Goal: Transaction & Acquisition: Subscribe to service/newsletter

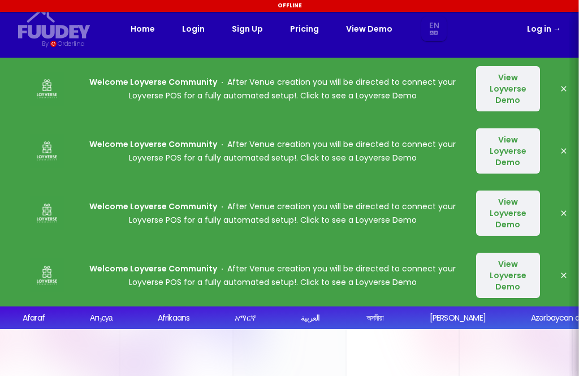
select select "en"
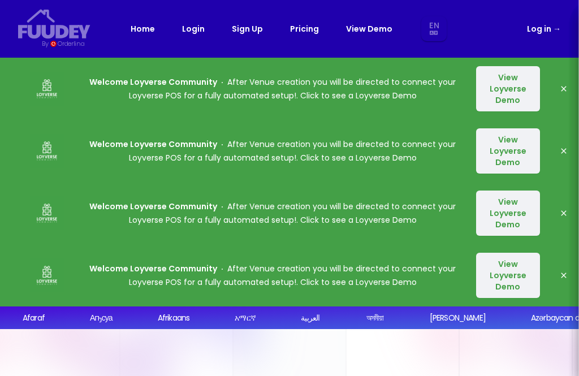
click at [308, 32] on link "Pricing" at bounding box center [304, 29] width 29 height 14
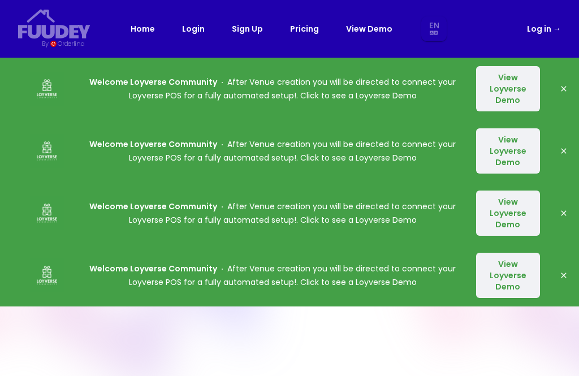
select select "en"
click at [295, 40] on div "Home Login Sign Up Pricing View Demo En Aa Ab Af Am Ar As Ay Az Ba Be Bg Bh Bi …" at bounding box center [290, 28] width 318 height 25
select select "en"
click at [313, 31] on link "Pricing" at bounding box center [304, 29] width 29 height 14
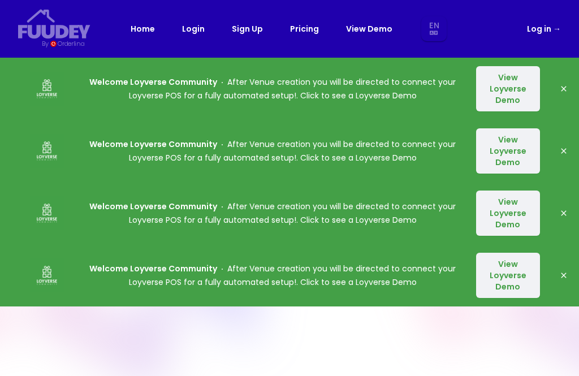
select select "en"
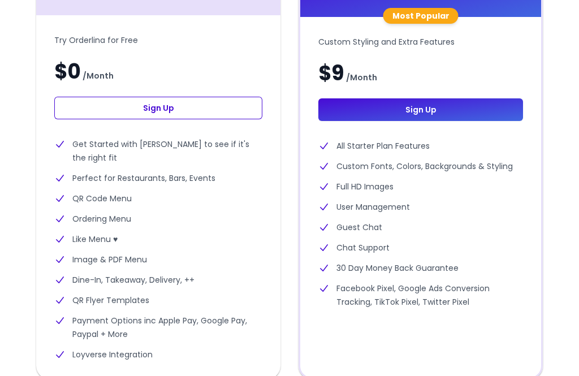
scroll to position [605, 0]
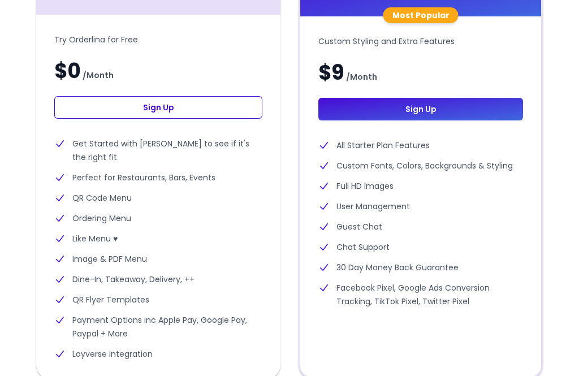
click at [229, 29] on div "Try Orderlina for Free $0 / Month Sign Up Get Started with Orderlina to see if …" at bounding box center [158, 197] width 244 height 364
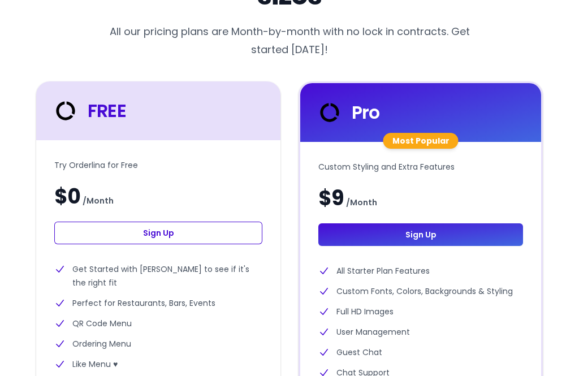
scroll to position [458, 0]
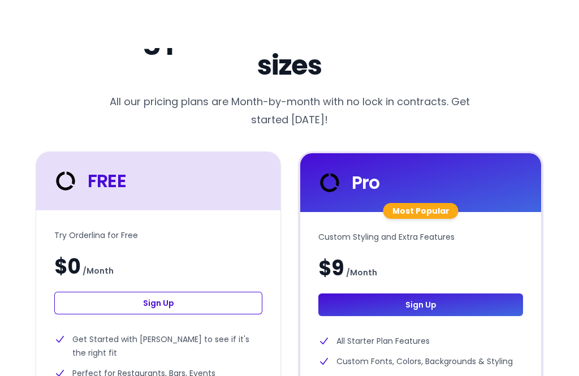
select select "en"
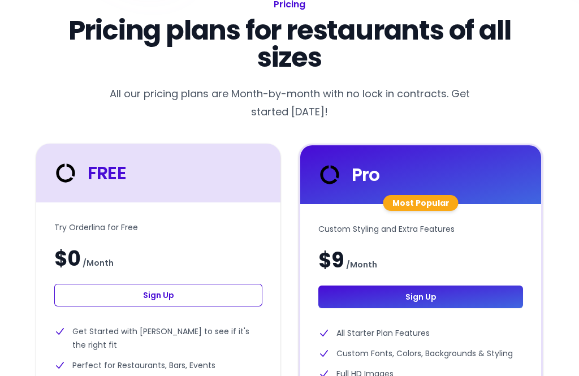
select select "en"
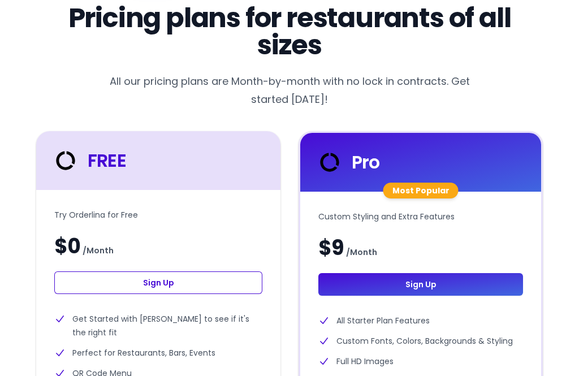
scroll to position [431, 0]
click at [214, 285] on link "Sign Up" at bounding box center [158, 282] width 208 height 23
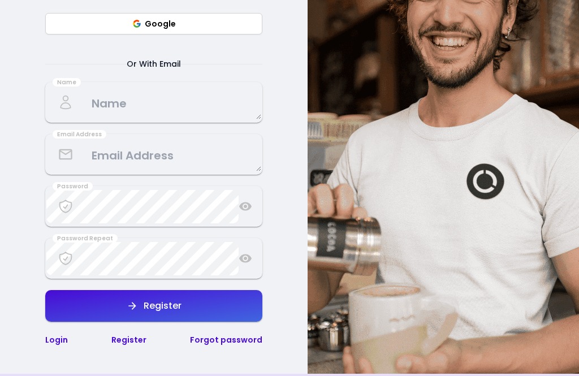
select select "en"
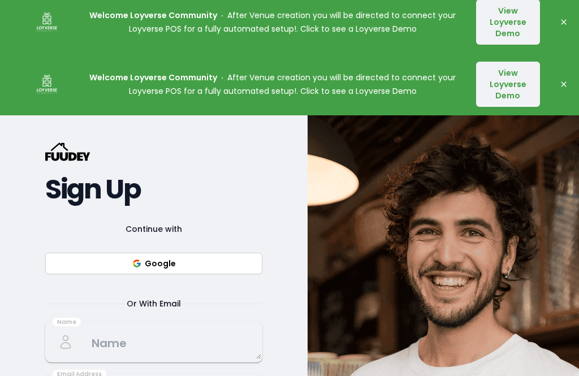
scroll to position [195, 0]
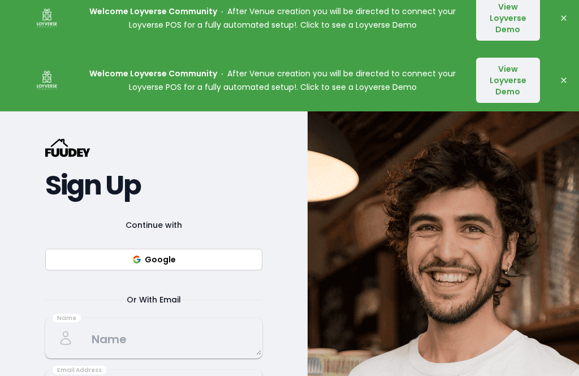
click at [230, 258] on button "Google" at bounding box center [153, 259] width 217 height 21
select select "en"
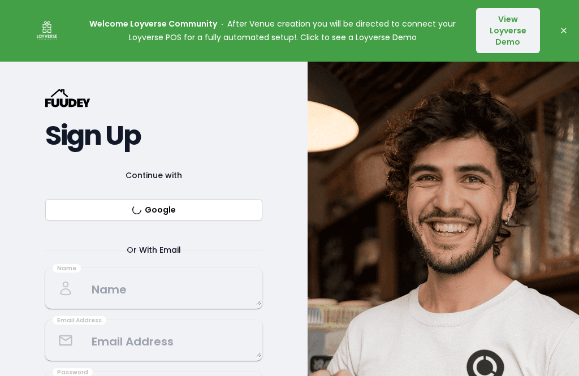
select select "en"
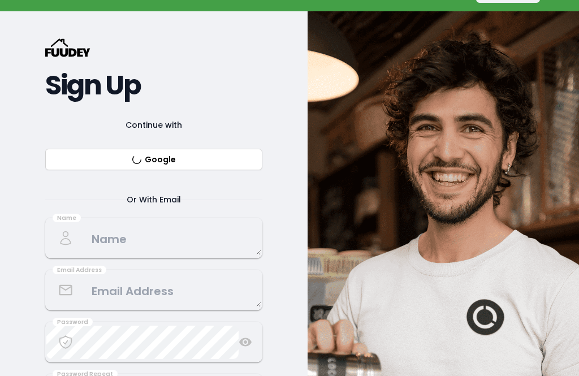
select select "en"
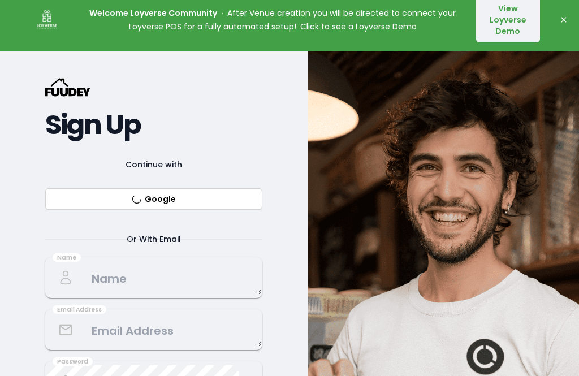
scroll to position [250, 0]
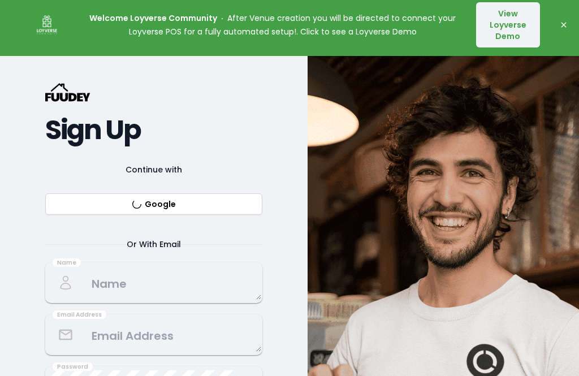
select select "en"
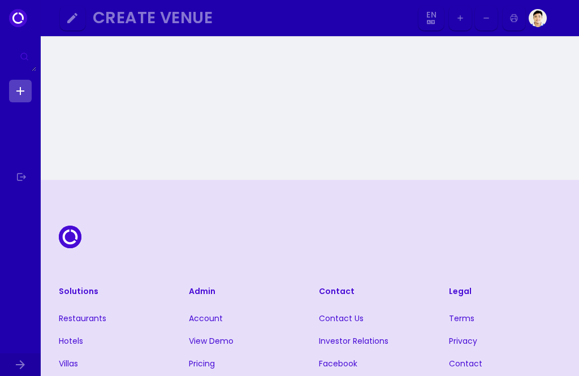
select select "en"
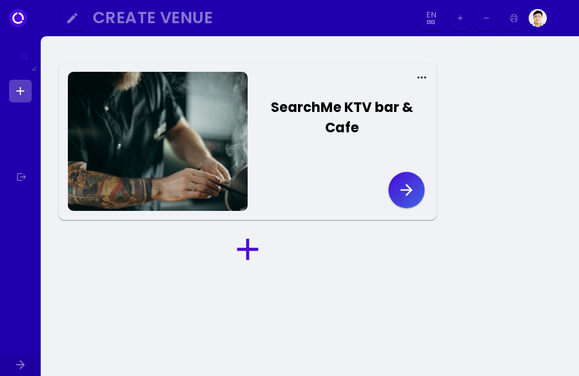
click at [410, 193] on icon "button" at bounding box center [406, 190] width 18 height 18
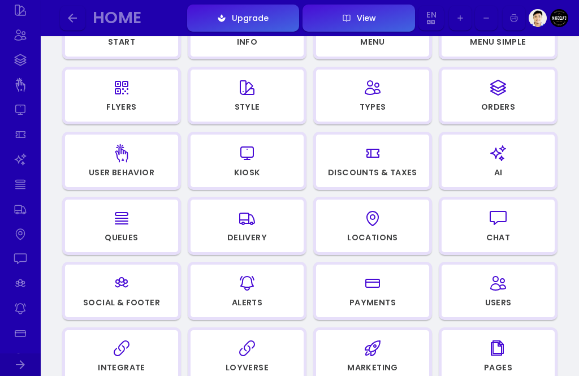
scroll to position [179, 0]
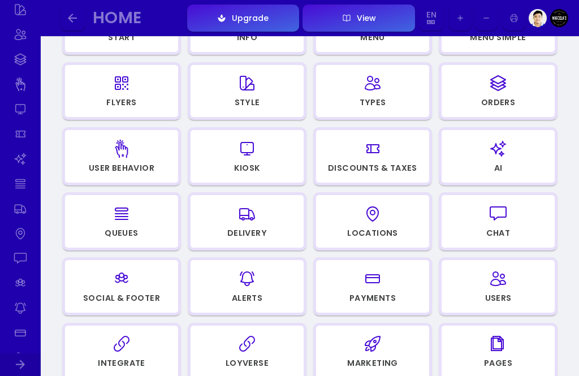
click at [377, 278] on line "button" at bounding box center [373, 278] width 14 height 0
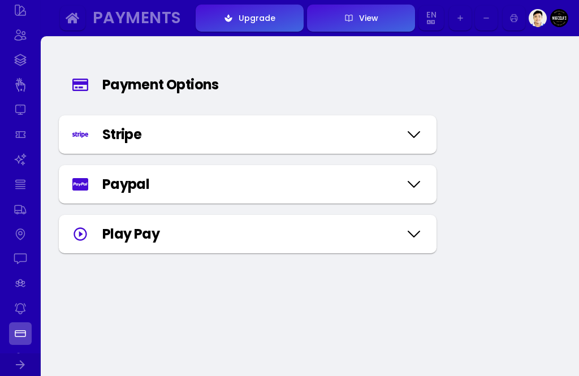
click at [409, 140] on icon at bounding box center [414, 134] width 18 height 57
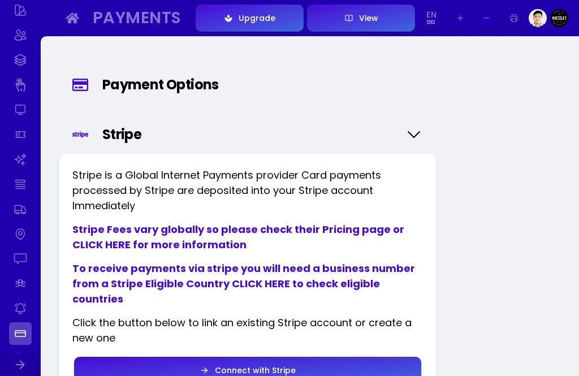
click at [411, 135] on icon at bounding box center [413, 135] width 11 height 6
